Goal: Communication & Community: Answer question/provide support

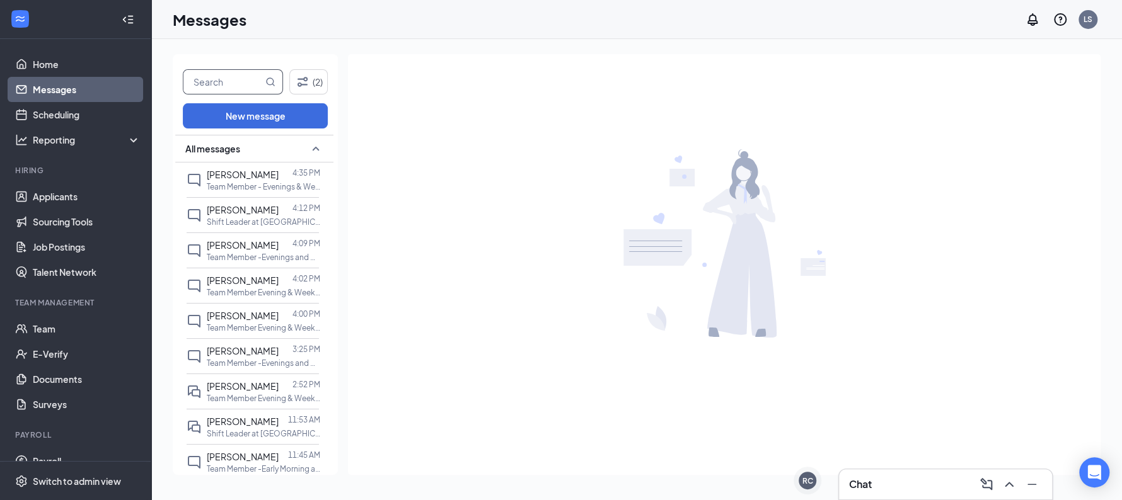
click at [221, 90] on input "text" at bounding box center [222, 82] width 79 height 24
type input "qu"
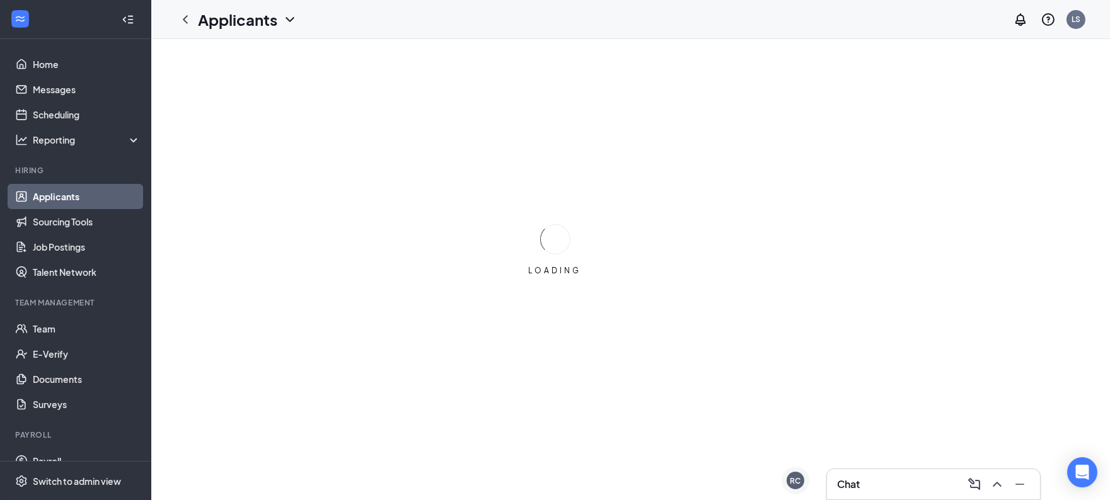
click at [927, 488] on div "Chat" at bounding box center [933, 485] width 193 height 20
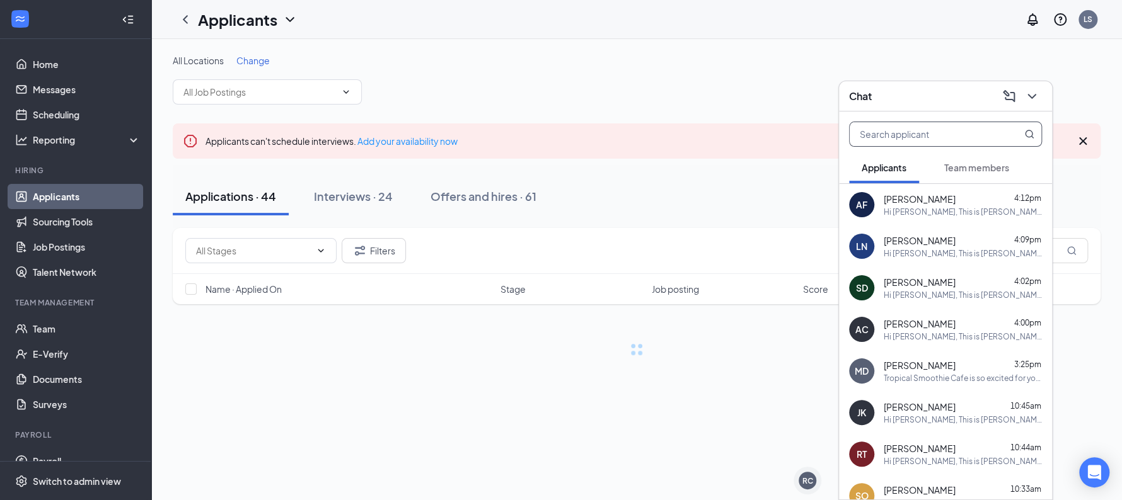
click at [918, 130] on input "text" at bounding box center [924, 134] width 149 height 24
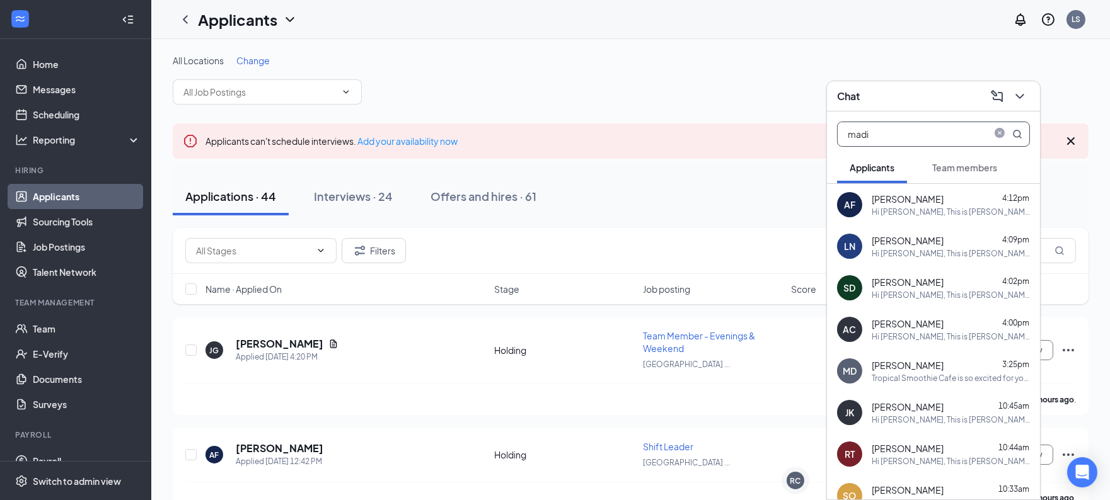
type input "madi"
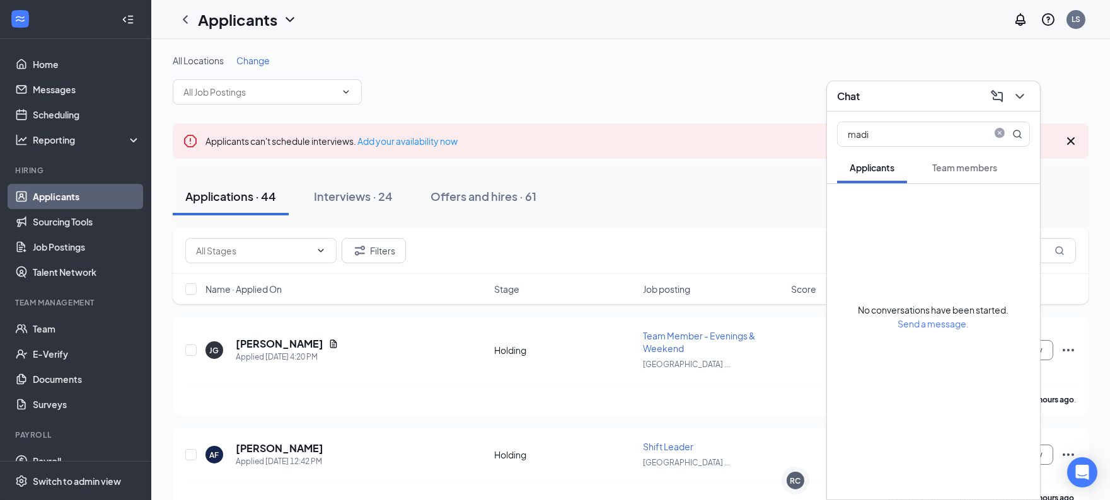
click at [969, 173] on span "Team members" at bounding box center [964, 167] width 65 height 11
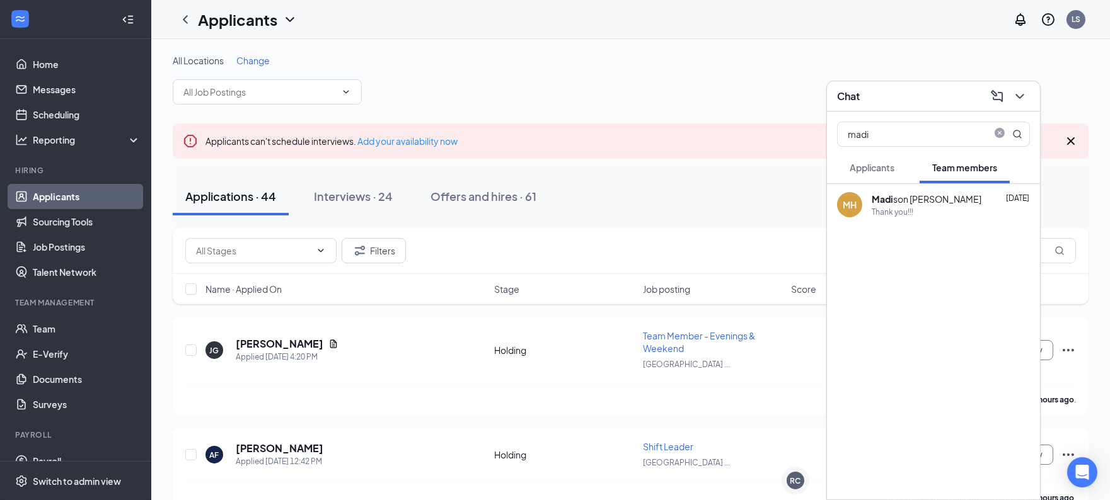
click at [919, 204] on div "Madi son [PERSON_NAME]" at bounding box center [927, 199] width 110 height 13
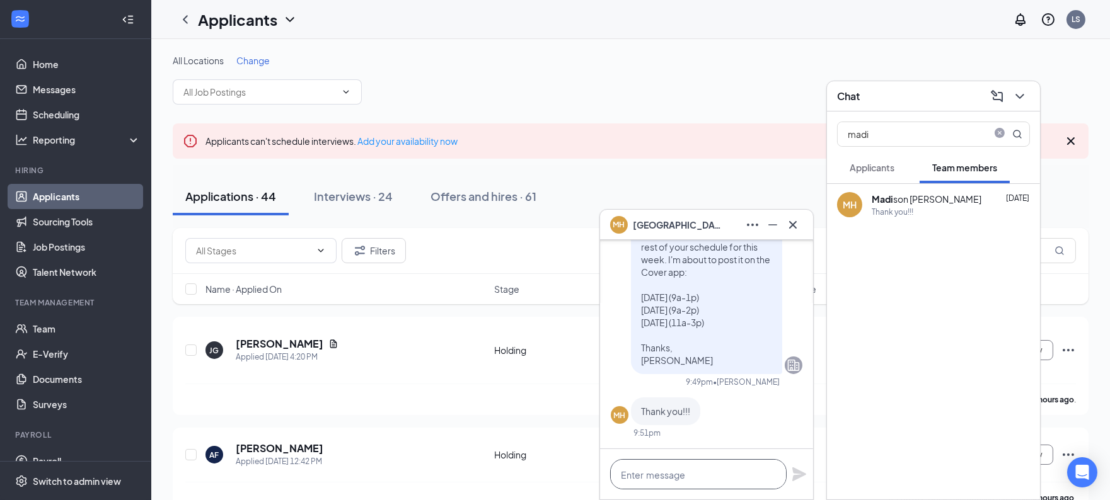
click at [709, 482] on textarea at bounding box center [698, 474] width 176 height 30
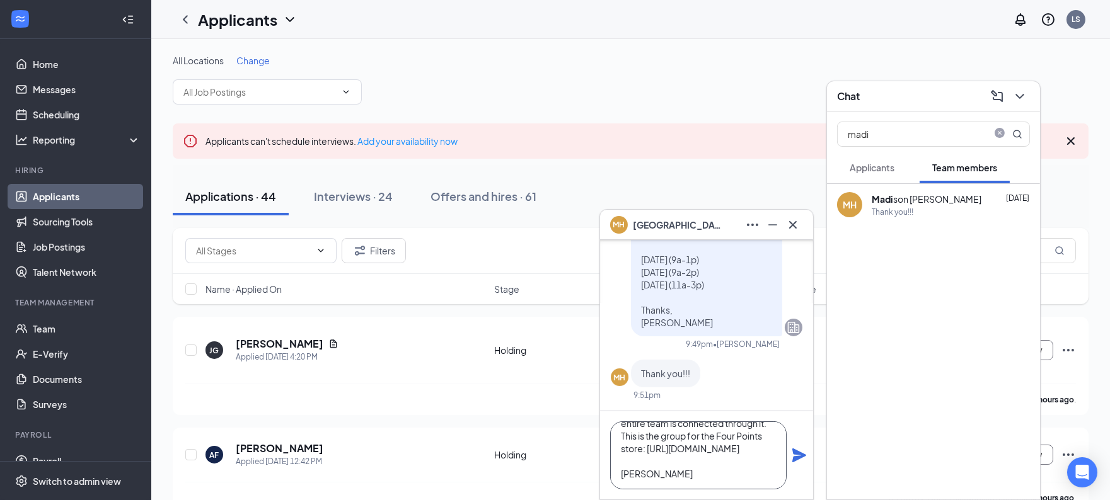
scroll to position [89, 0]
click at [676, 479] on textarea "Hi [PERSON_NAME], I hope you are doing great. Please download the app "GroupMe"…" at bounding box center [698, 456] width 176 height 68
type textarea "Hi [PERSON_NAME], I hope you are doing great. Please download the app "GroupMe"…"
click at [792, 448] on button at bounding box center [799, 455] width 15 height 15
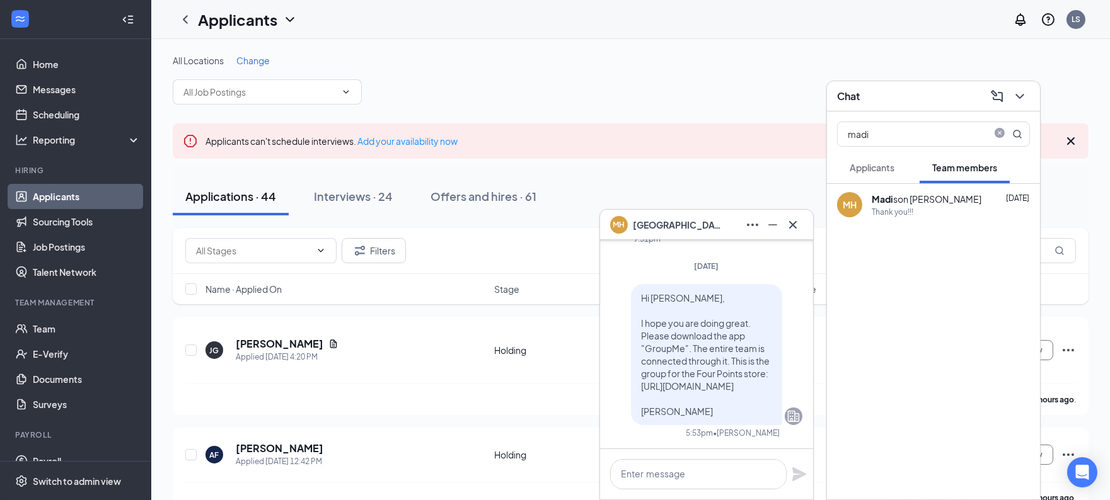
scroll to position [0, 0]
click at [679, 489] on textarea at bounding box center [698, 474] width 176 height 30
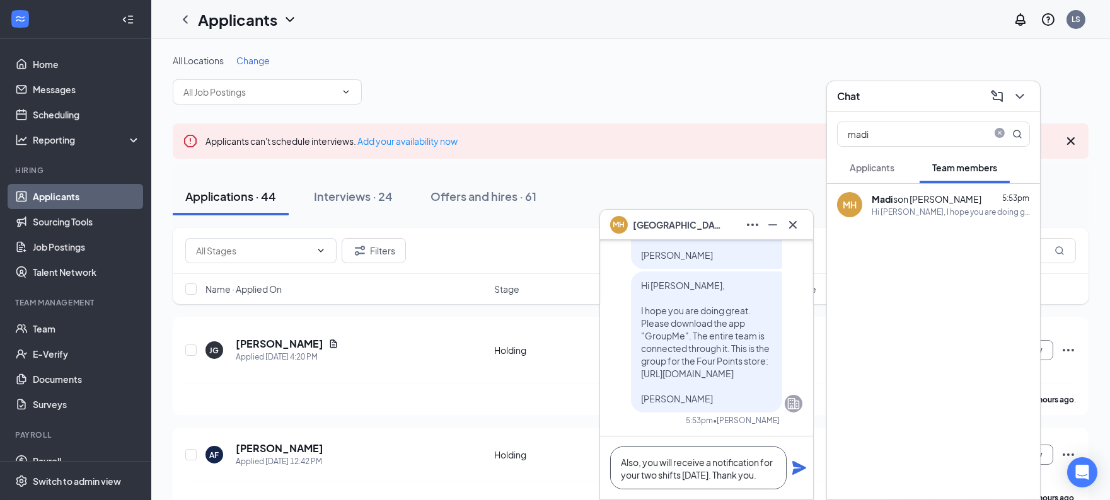
type textarea "Also, you will receive a notification for your two shifts [DATE]. Thank you."
click at [792, 461] on button at bounding box center [799, 468] width 15 height 15
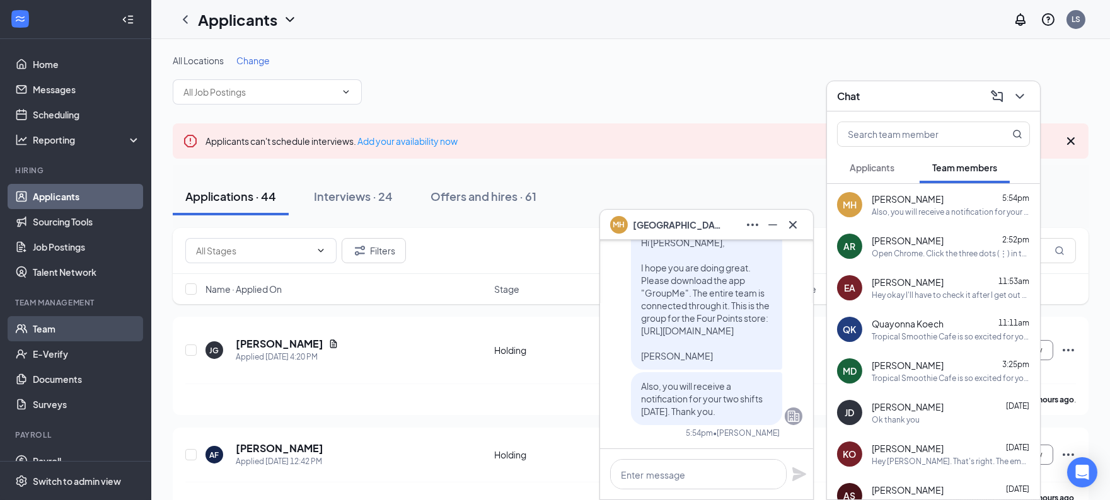
click at [45, 328] on link "Team" at bounding box center [87, 328] width 108 height 25
